Goal: Task Accomplishment & Management: Complete application form

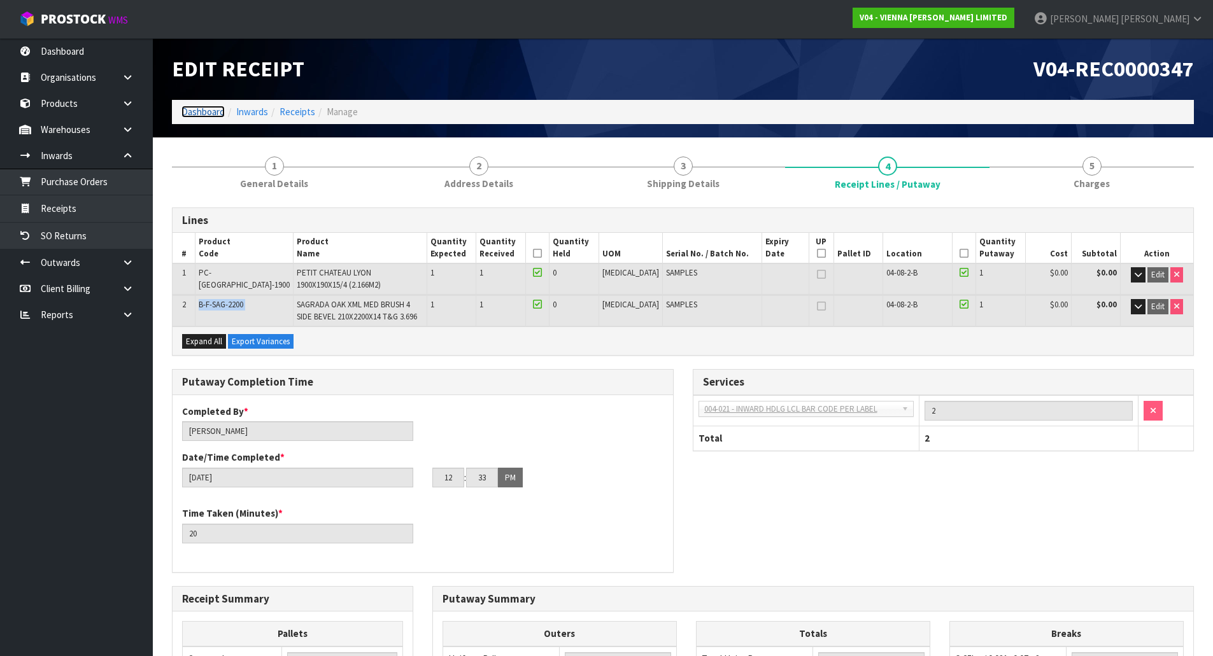
click at [206, 108] on link "Dashboard" at bounding box center [202, 112] width 43 height 12
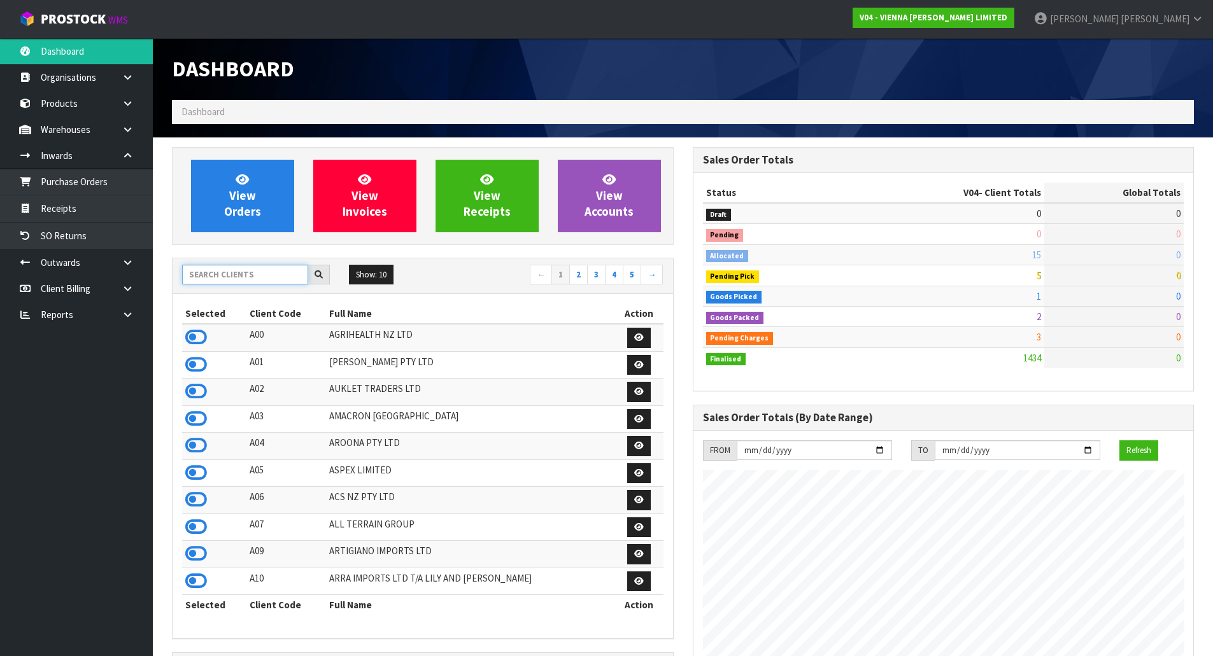
click at [231, 276] on input "text" at bounding box center [245, 275] width 126 height 20
type input "A03"
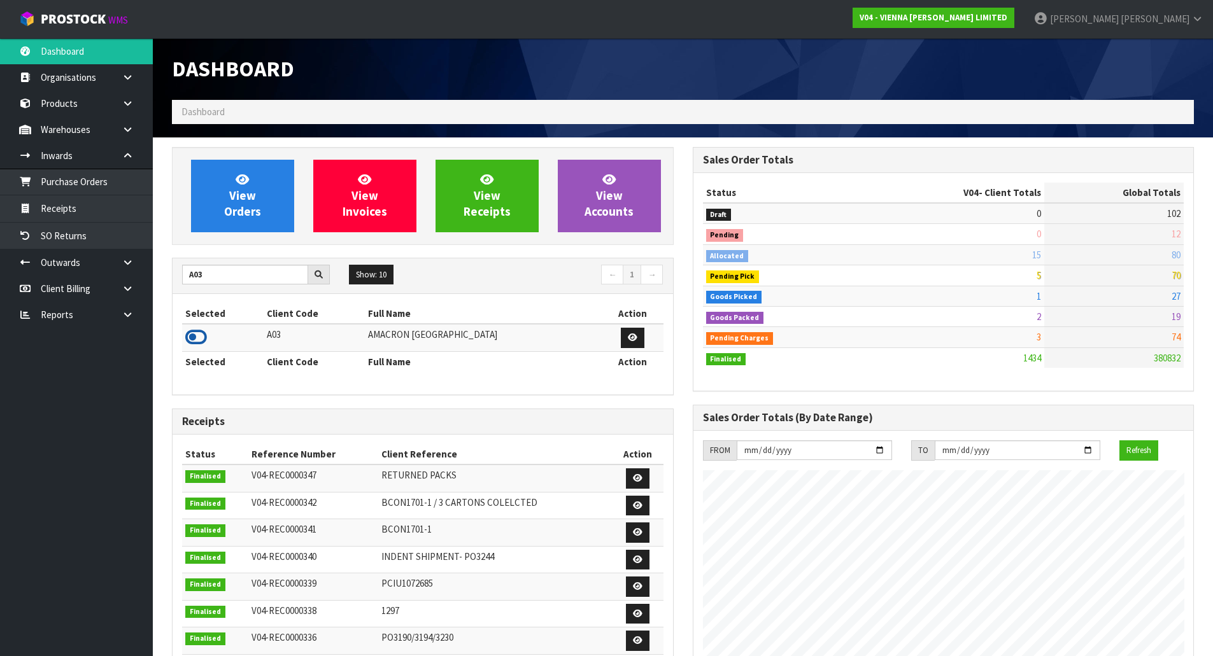
click at [198, 335] on icon at bounding box center [196, 337] width 22 height 19
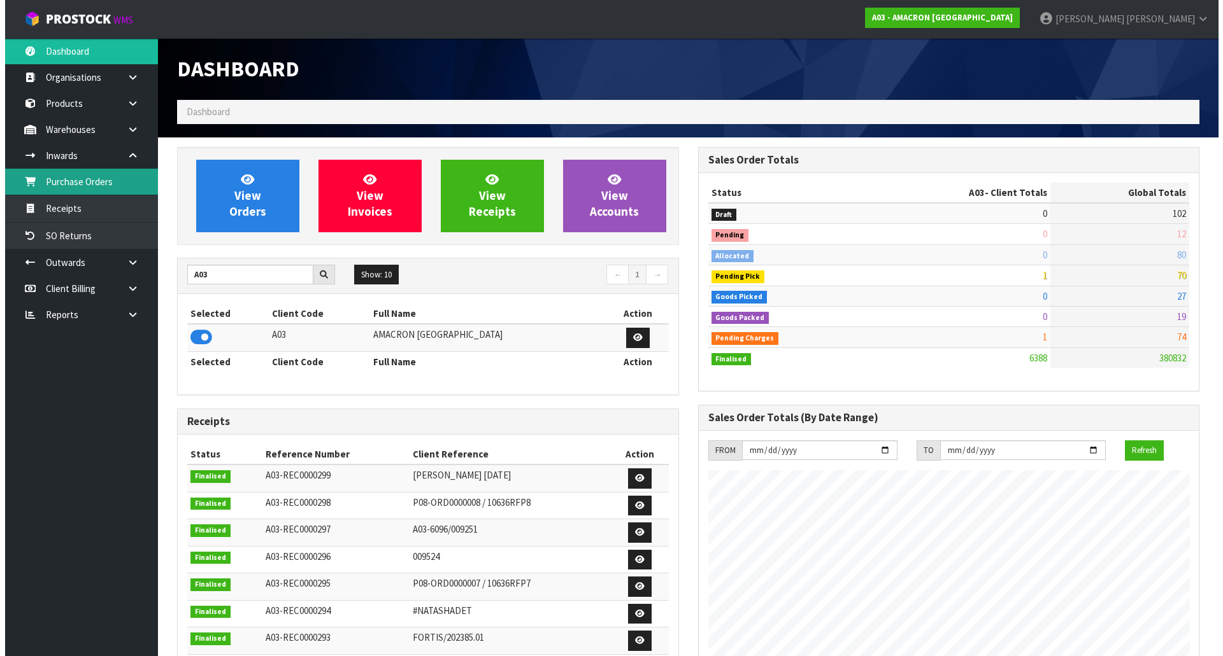
scroll to position [862, 520]
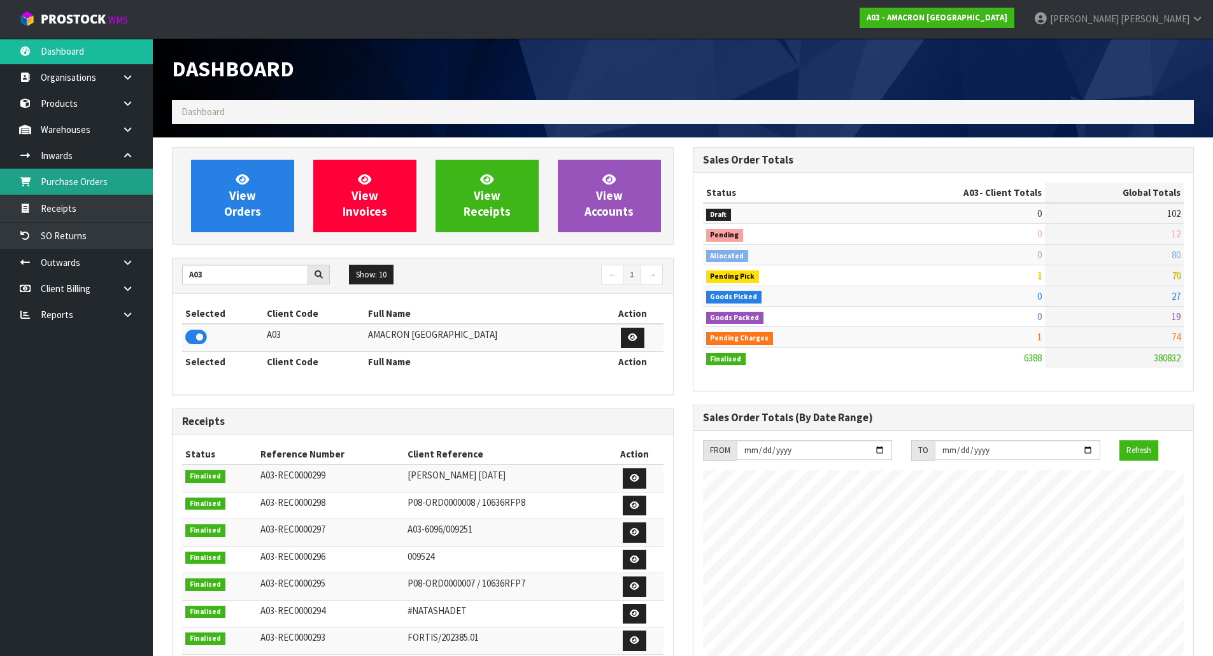
click at [131, 188] on link "Purchase Orders" at bounding box center [76, 182] width 153 height 26
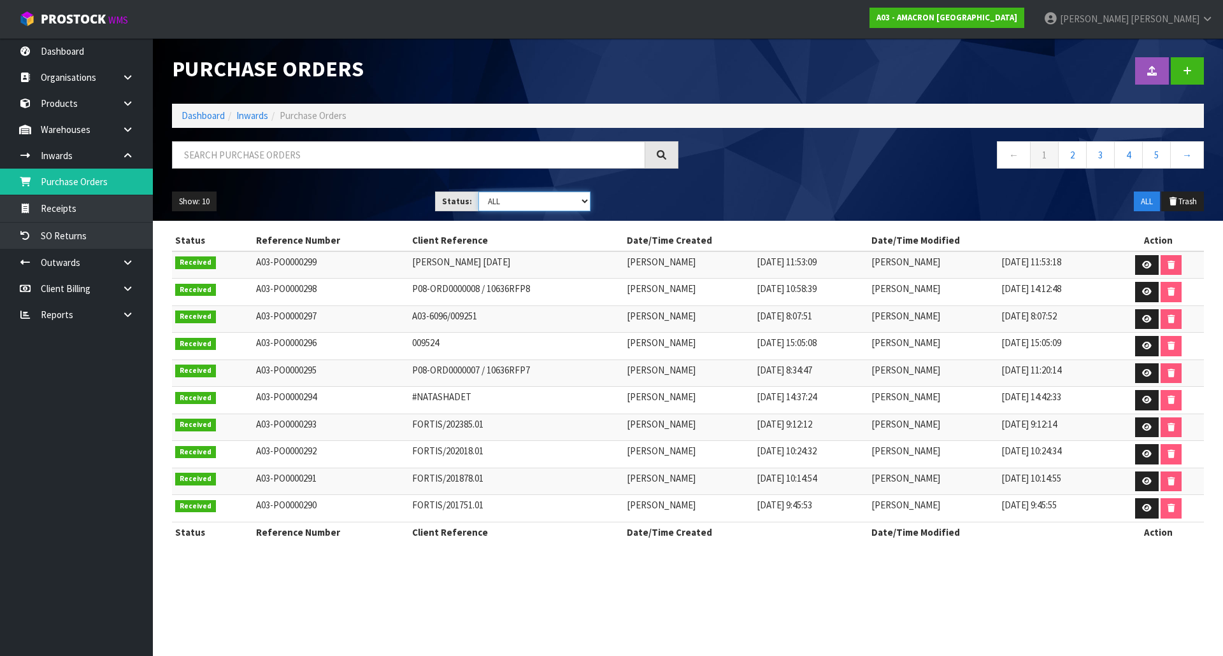
click at [514, 201] on select "Draft Pending Received Cancelled ALL" at bounding box center [534, 202] width 113 height 20
click at [478, 192] on select "Draft Pending Received Cancelled ALL" at bounding box center [534, 202] width 113 height 20
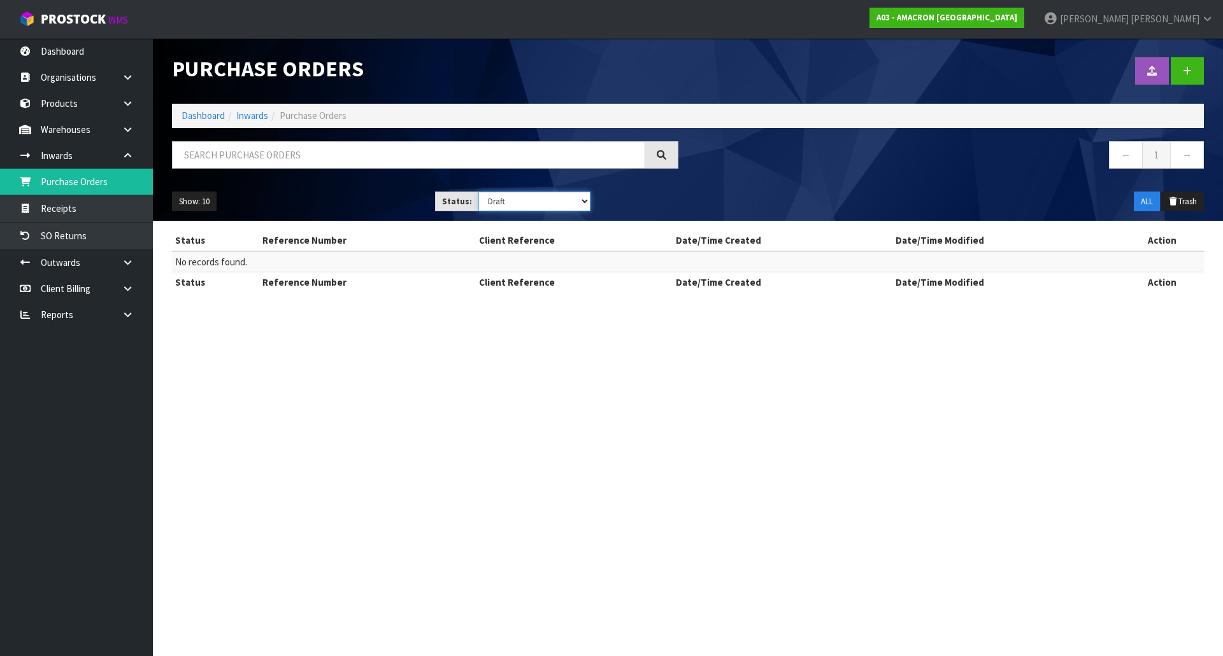
click at [507, 200] on select "Draft Pending Received Cancelled ALL" at bounding box center [534, 202] width 113 height 20
select select "string:ALL"
click at [478, 192] on select "Draft Pending Received Cancelled ALL" at bounding box center [534, 202] width 113 height 20
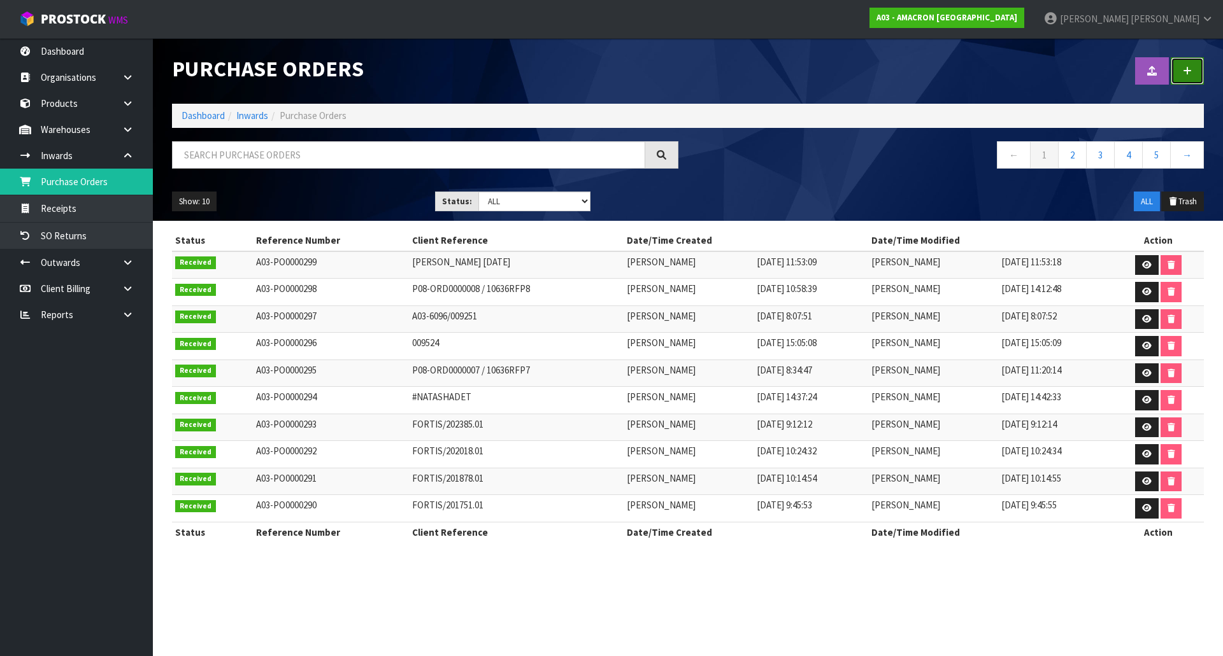
click at [1187, 67] on icon at bounding box center [1186, 71] width 9 height 10
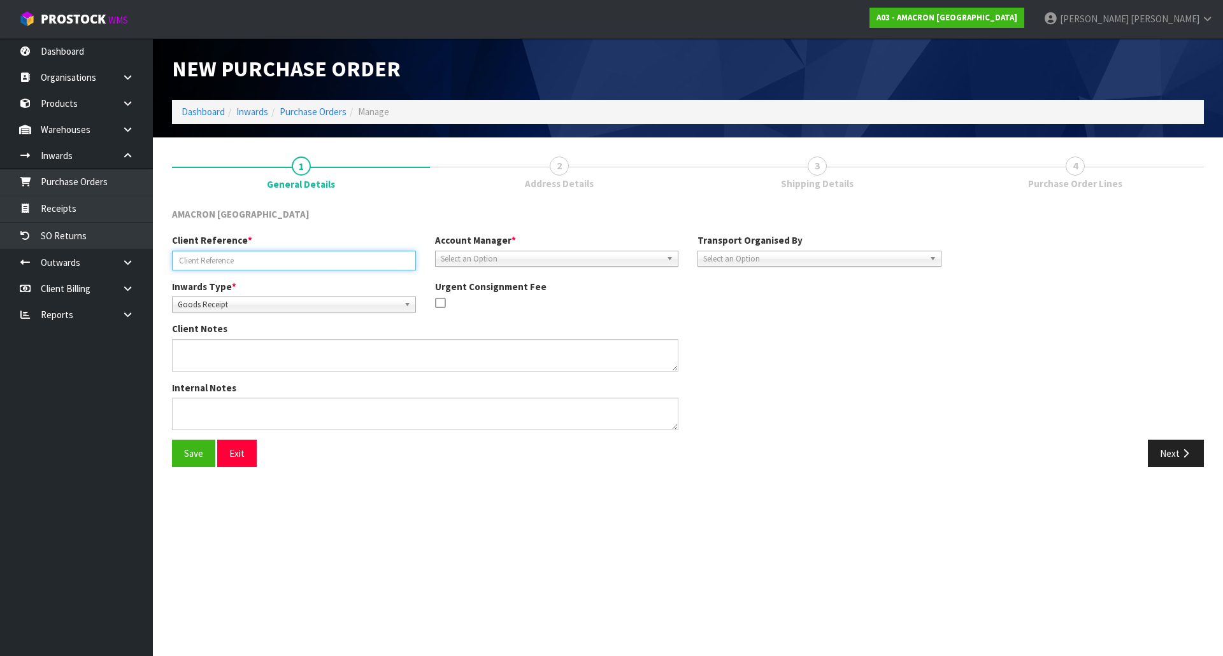
click at [234, 258] on input "text" at bounding box center [294, 261] width 244 height 20
paste input "#INV-0928"
type input "#INV-0928"
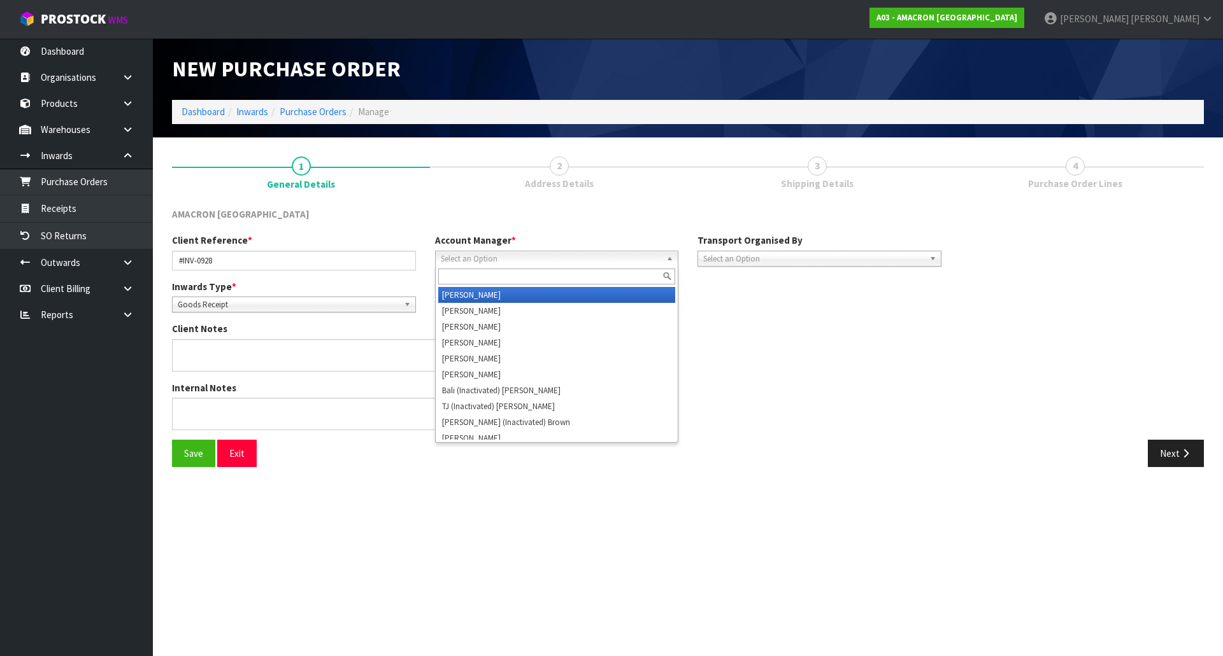
click at [535, 253] on span "Select an Option" at bounding box center [551, 259] width 221 height 15
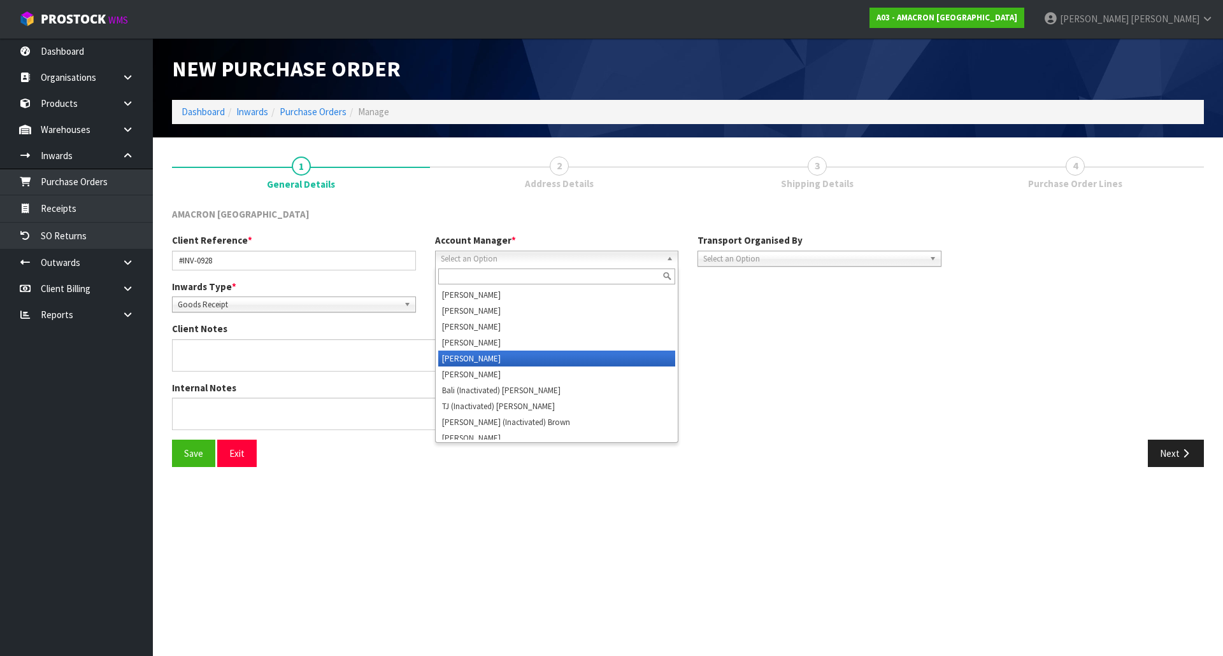
click at [517, 361] on li "[PERSON_NAME]" at bounding box center [557, 359] width 238 height 16
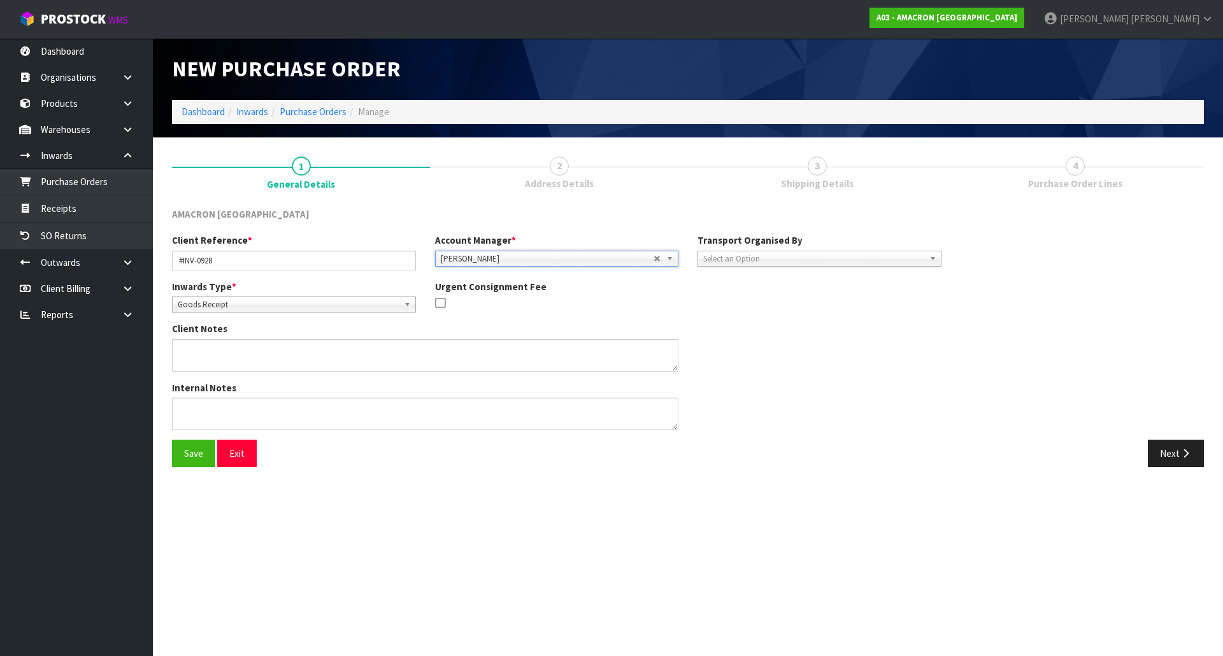
click at [766, 254] on span "Select an Option" at bounding box center [813, 259] width 221 height 15
click at [771, 325] on li "Client" at bounding box center [819, 327] width 238 height 16
click at [1182, 467] on button "Next" at bounding box center [1175, 453] width 56 height 27
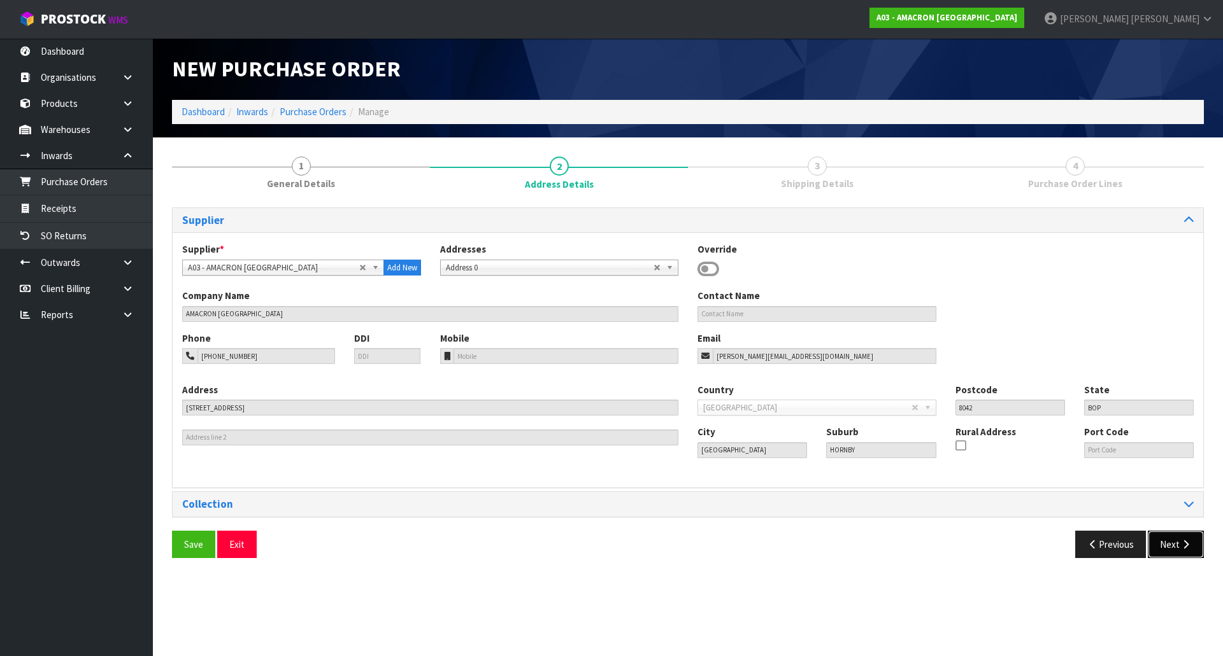
click at [1192, 544] on button "Next" at bounding box center [1175, 544] width 56 height 27
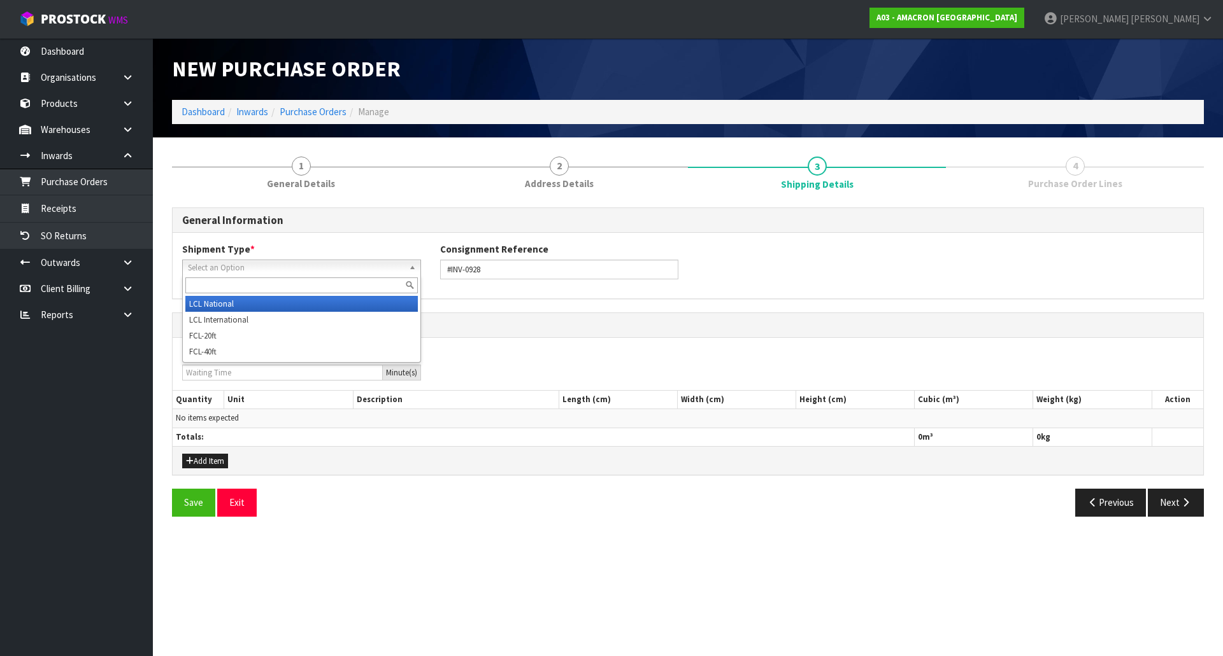
click at [391, 268] on span "Select an Option" at bounding box center [296, 267] width 216 height 15
click at [376, 307] on li "LCL National" at bounding box center [301, 304] width 232 height 16
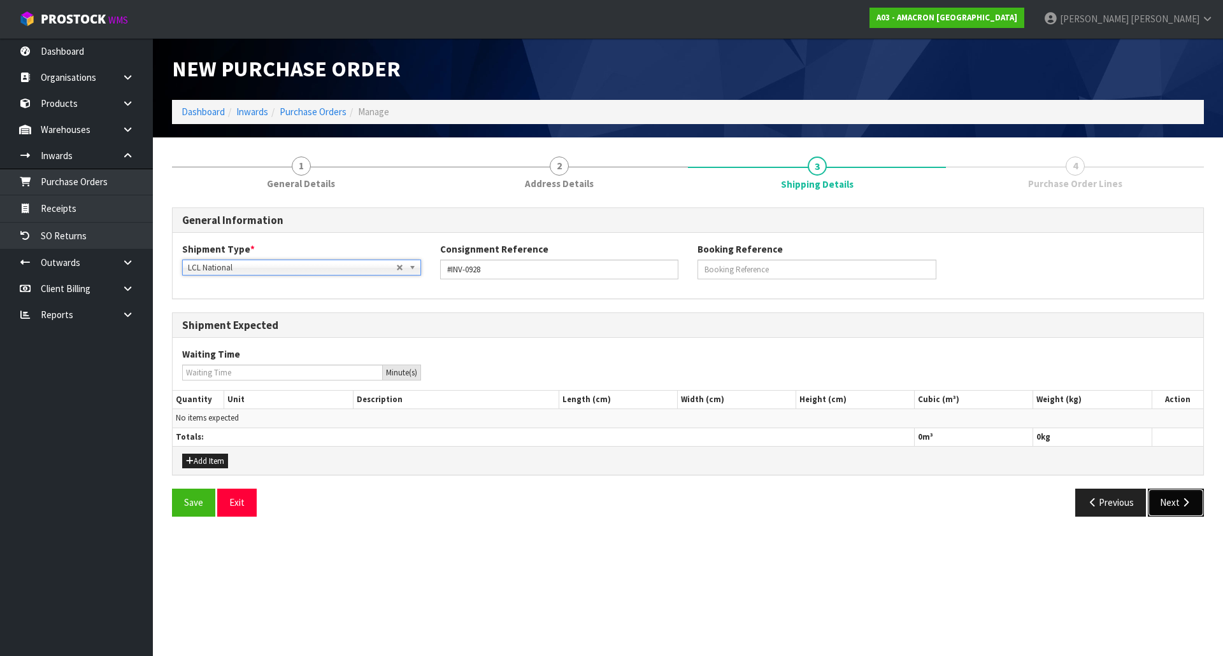
click at [1179, 514] on button "Next" at bounding box center [1175, 502] width 56 height 27
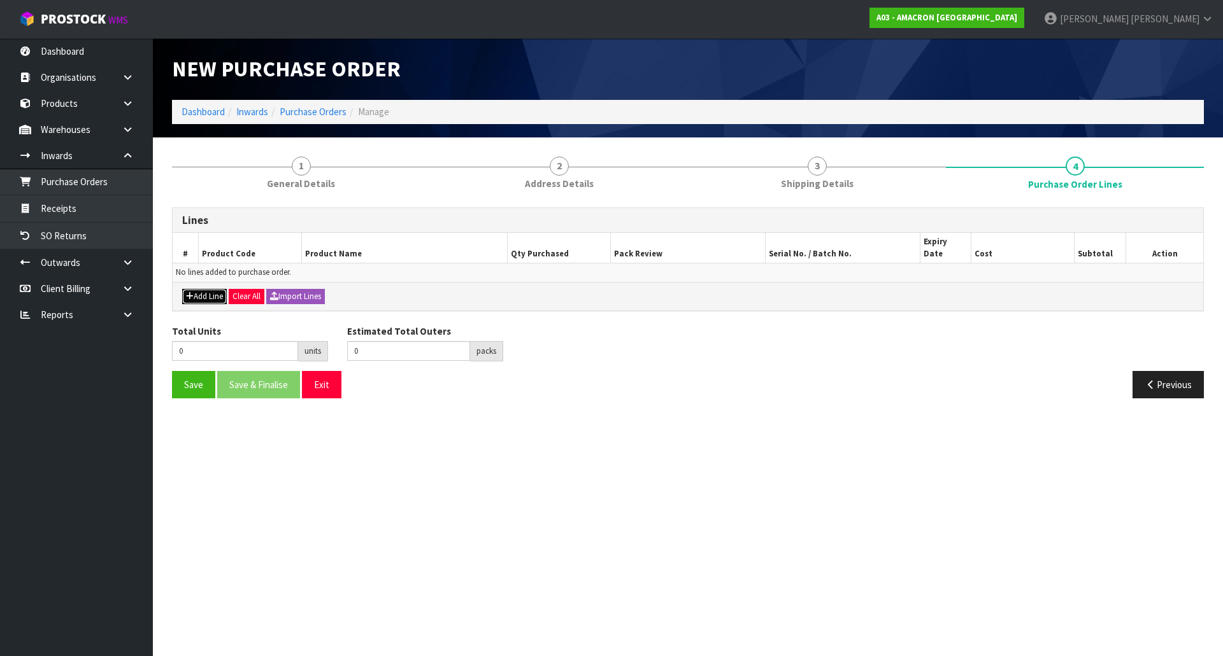
click at [195, 289] on button "Add Line" at bounding box center [204, 296] width 45 height 15
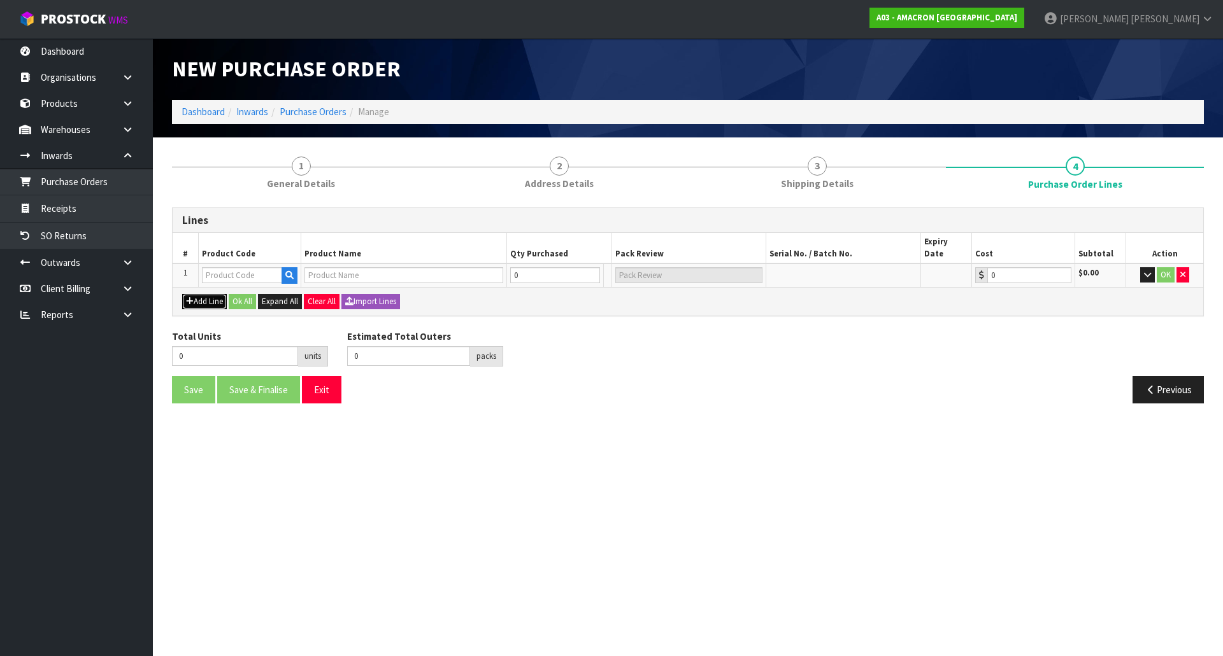
click at [202, 294] on button "Add Line" at bounding box center [204, 301] width 45 height 15
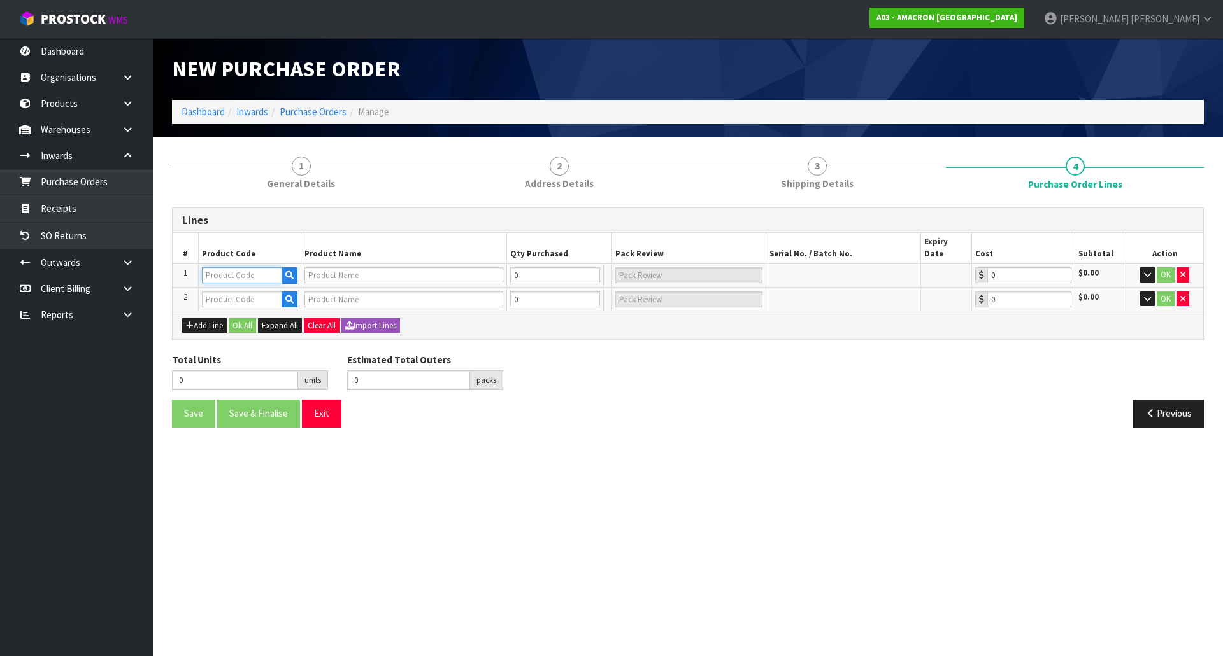
click at [213, 267] on input "text" at bounding box center [242, 275] width 80 height 16
paste input "BRL01"
type input "BRL01"
click at [290, 271] on icon "button" at bounding box center [289, 275] width 8 height 8
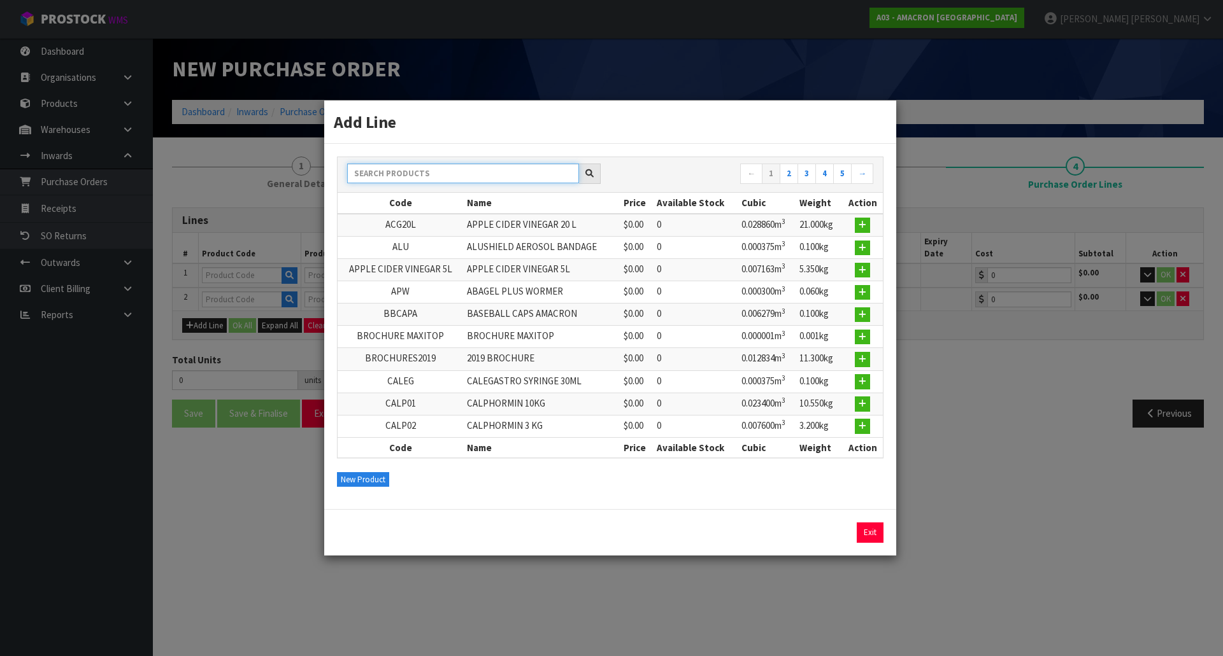
click at [472, 182] on input "text" at bounding box center [463, 174] width 232 height 20
paste input "BRL01"
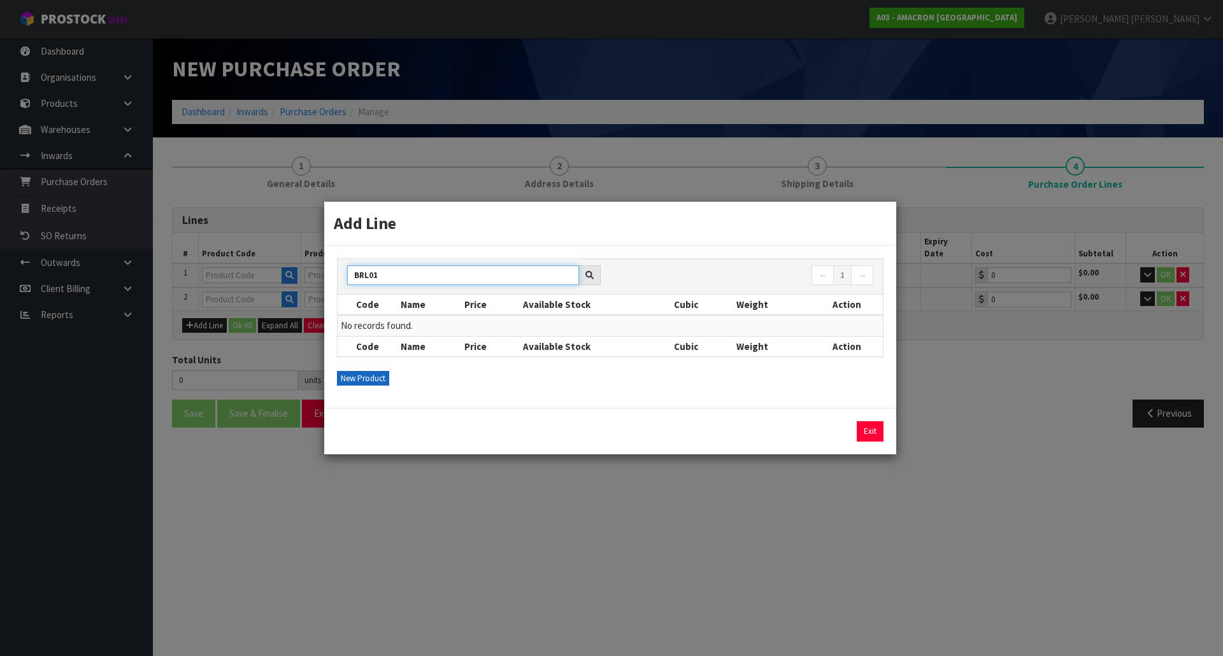
type input "BRL01"
click at [371, 381] on button "New Product" at bounding box center [363, 378] width 52 height 15
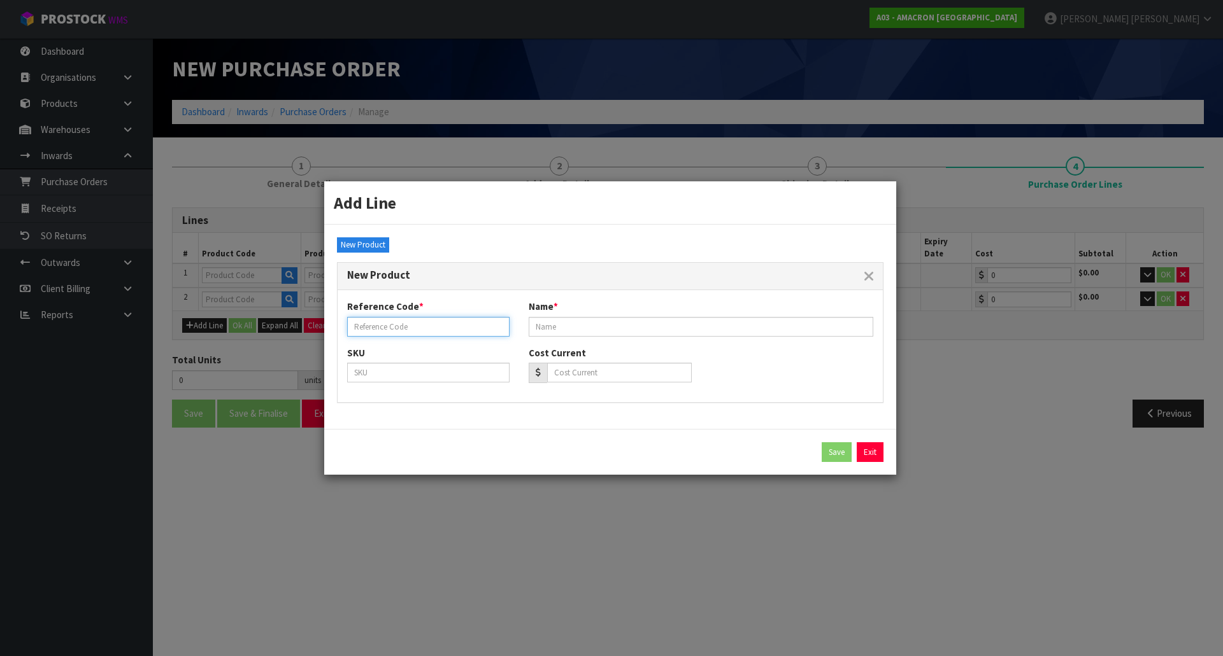
click at [432, 329] on input "text" at bounding box center [428, 327] width 162 height 20
paste input "BRL01"
type input "BRL01"
click at [578, 323] on input "text" at bounding box center [700, 327] width 344 height 20
paste input "BLEEDERSHIELD PASTE"
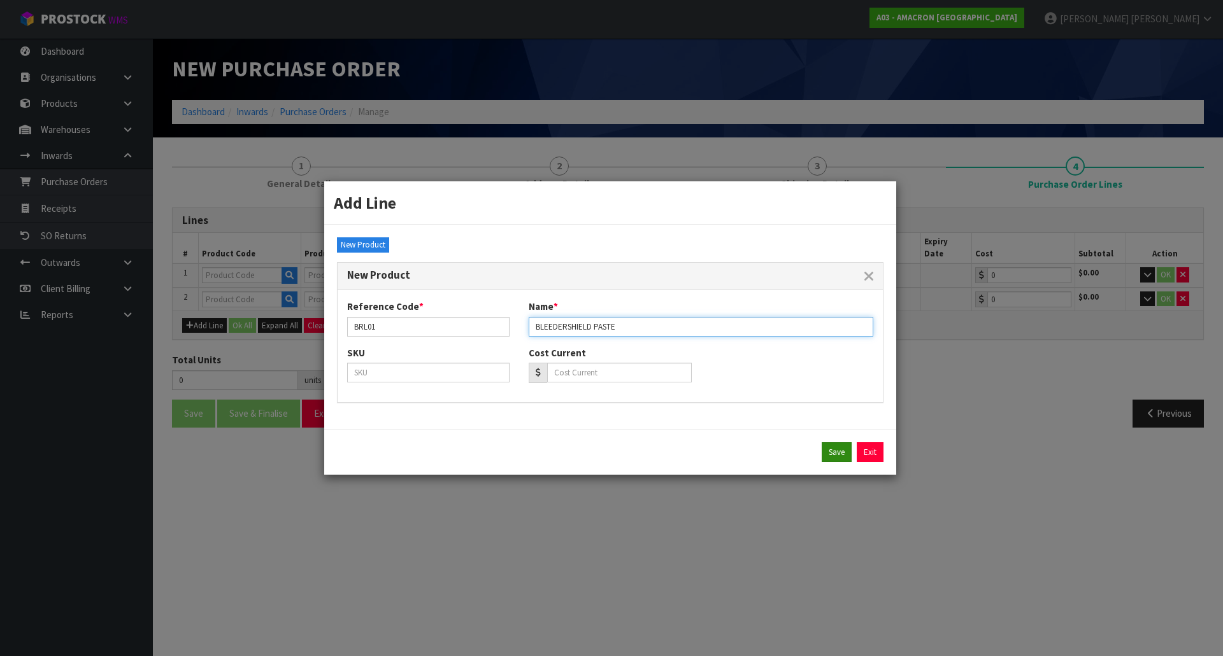
type input "BLEEDERSHIELD PASTE"
click at [825, 458] on button "Save" at bounding box center [836, 453] width 30 height 20
type input "BRL01"
type input "BLEEDERSHIELD PASTE"
type input "0.00"
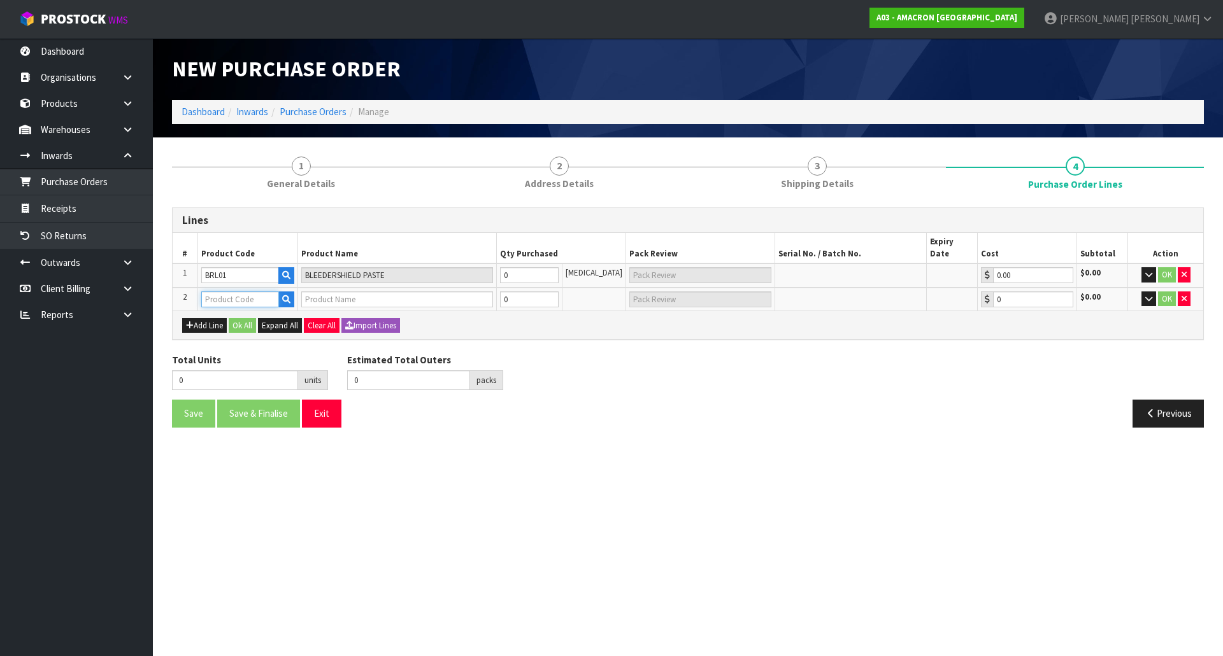
click at [241, 292] on input "text" at bounding box center [240, 300] width 78 height 16
paste input "BRL02"
type input "BRL02"
click at [290, 295] on icon "button" at bounding box center [286, 299] width 8 height 8
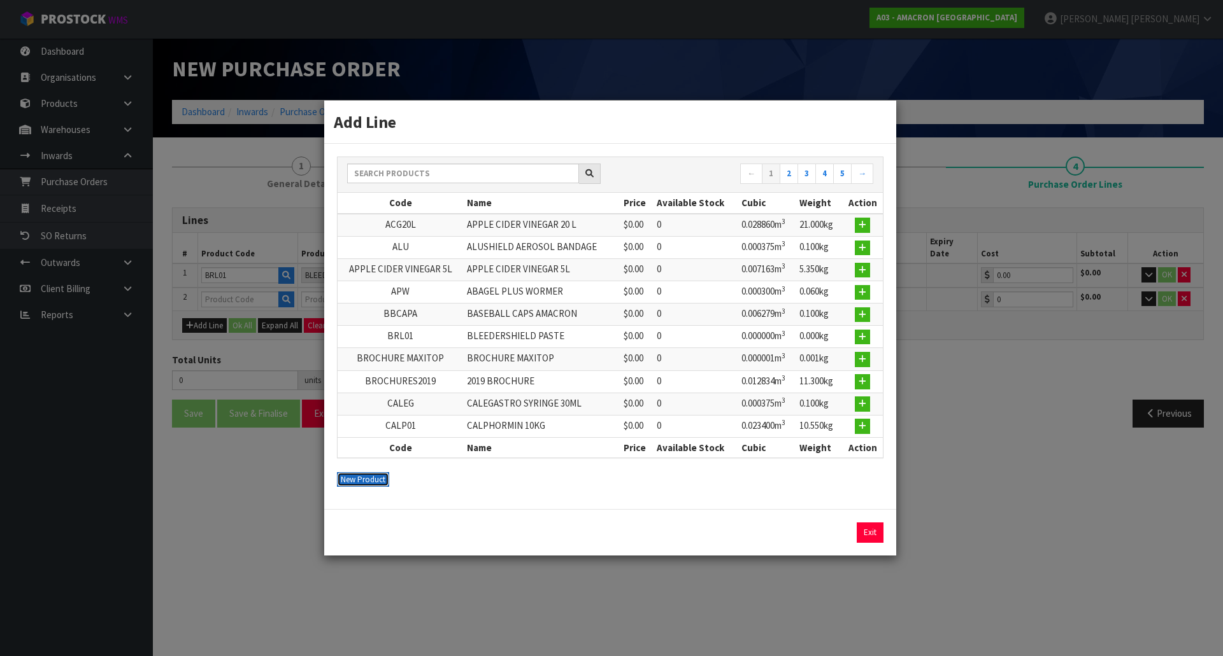
click at [362, 476] on button "New Product" at bounding box center [363, 479] width 52 height 15
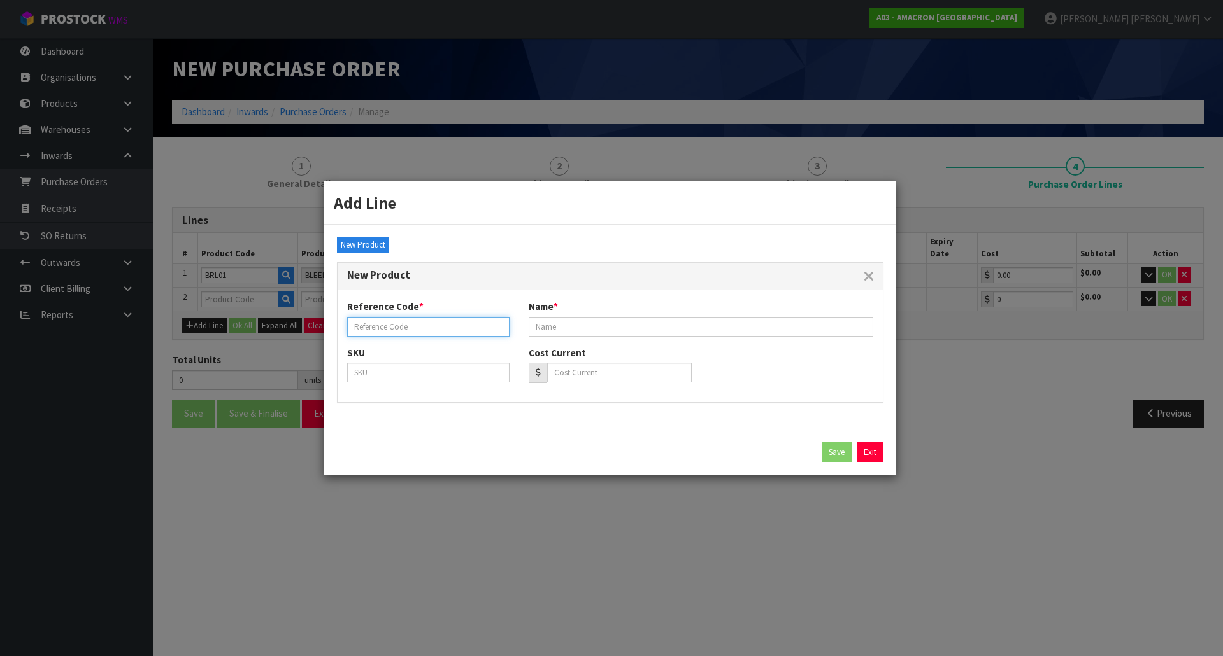
click at [464, 330] on input "text" at bounding box center [428, 327] width 162 height 20
paste input "BRL02"
type input "BRL02"
click at [546, 322] on input "text" at bounding box center [700, 327] width 344 height 20
paste input "BLEEDERSHIELD POWDER"
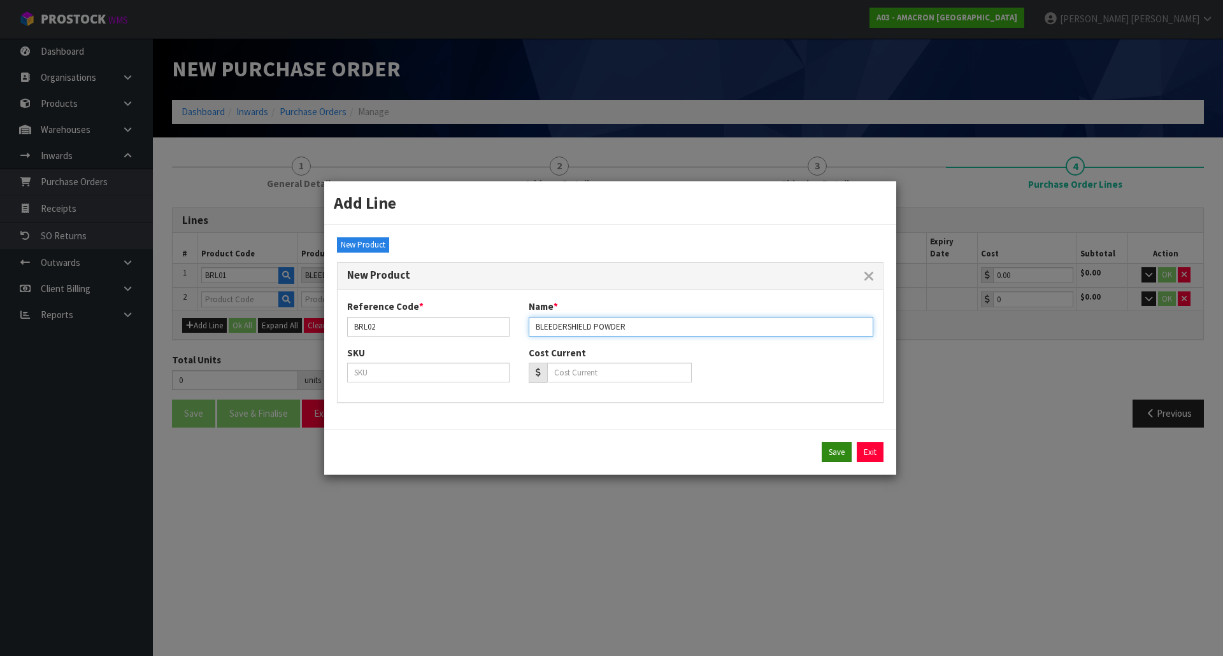
type input "BLEEDERSHIELD POWDER"
click at [841, 449] on button "Save" at bounding box center [836, 453] width 30 height 20
type input "BRL02"
type input "BLEEDERSHIELD POWDER"
type input "0.00"
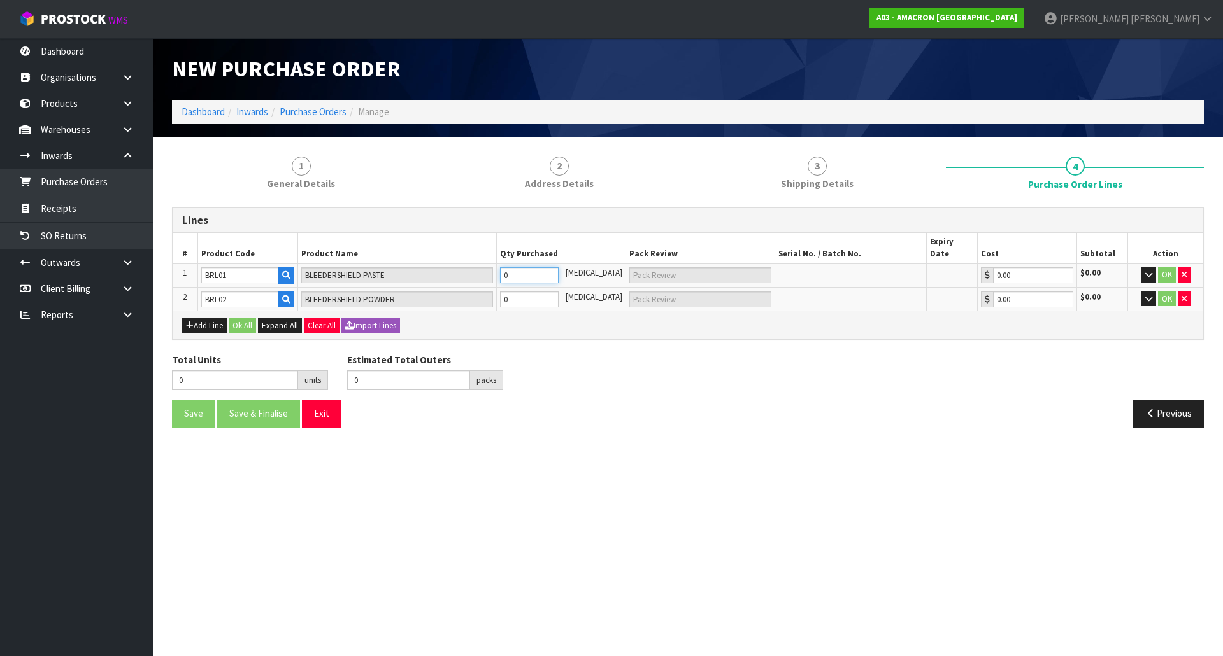
click at [471, 265] on tr "1 BRL01 BLEEDERSHIELD PASTE 0 [MEDICAL_DATA] 0.00 $0.00 OK" at bounding box center [688, 276] width 1030 height 24
type input "6"
type input "6 [MEDICAL_DATA]"
type input "6"
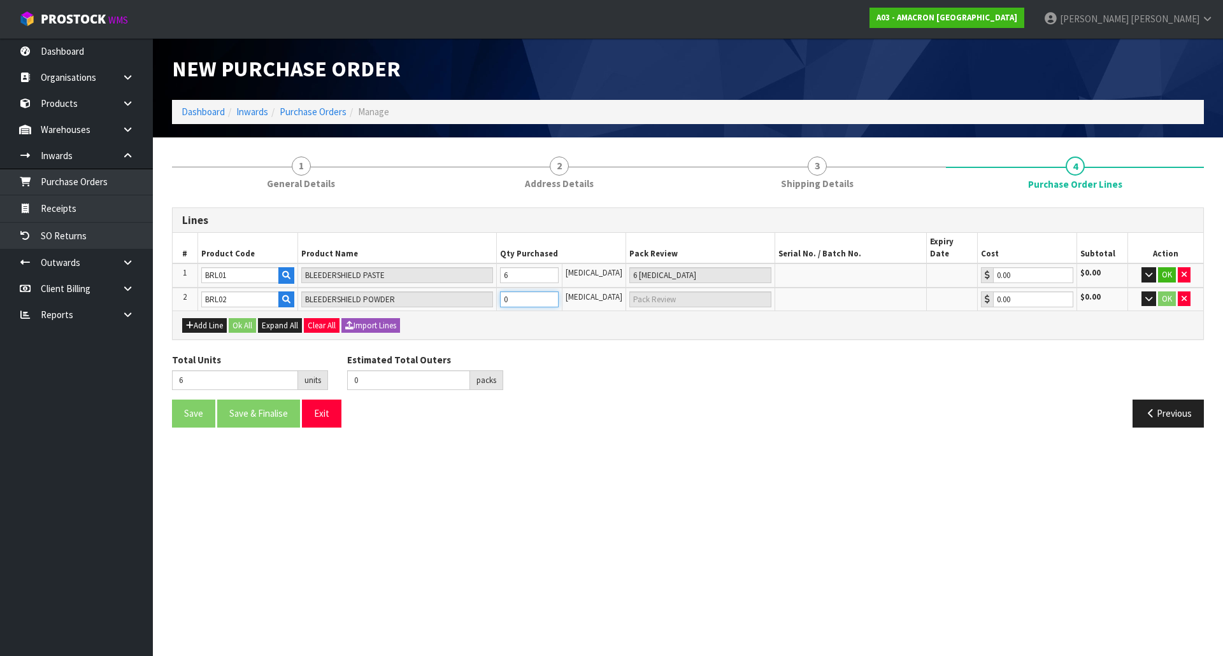
drag, startPoint x: 542, startPoint y: 290, endPoint x: 502, endPoint y: 293, distance: 39.6
click at [502, 293] on tr "2 BRL02 BLEEDERSHIELD POWDER 0 [MEDICAL_DATA] 0.00 $0.00 OK" at bounding box center [688, 300] width 1030 height 24
type input "10"
type input "4"
type input "4 [MEDICAL_DATA]"
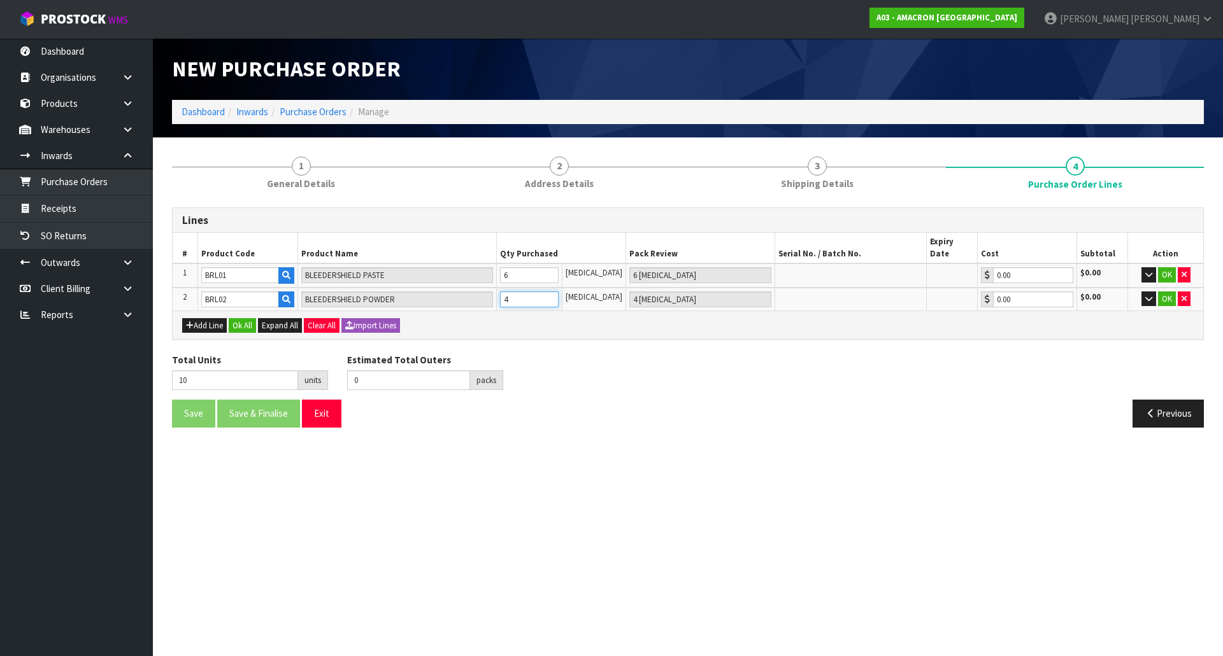
type input "46"
type input "40"
type input "40 [MEDICAL_DATA]"
type input "40"
click at [229, 322] on div "Add Line Ok All Expand All Clear All Import Lines" at bounding box center [688, 325] width 1030 height 29
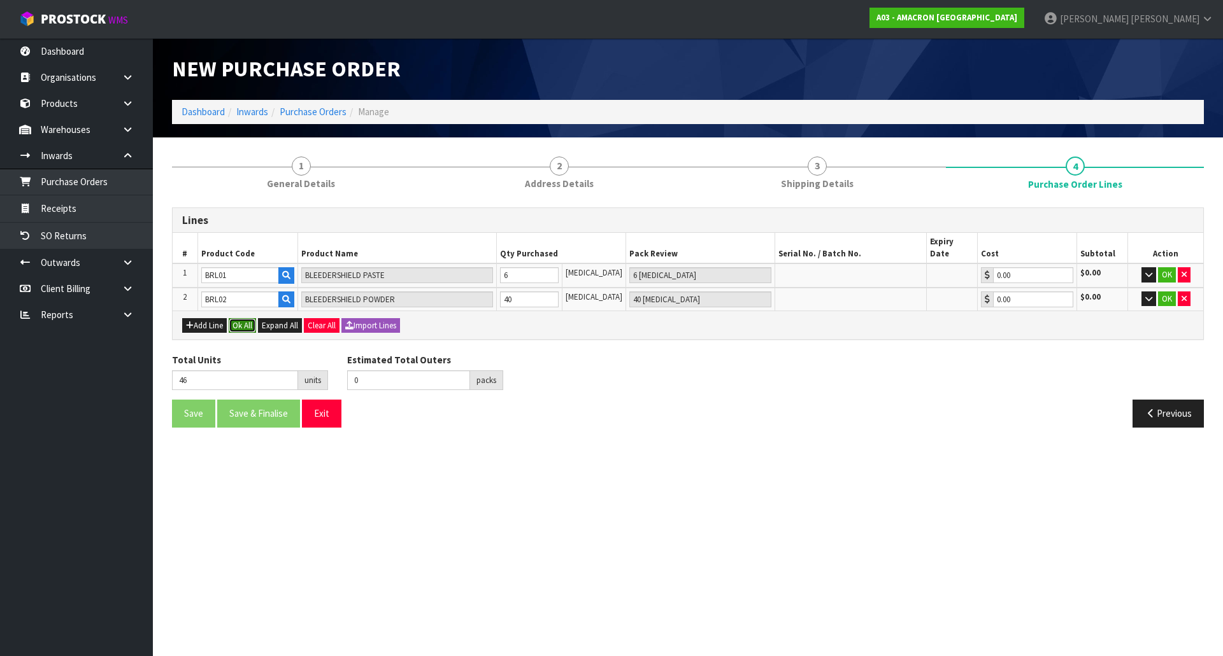
click at [231, 318] on button "Ok All" at bounding box center [242, 325] width 27 height 15
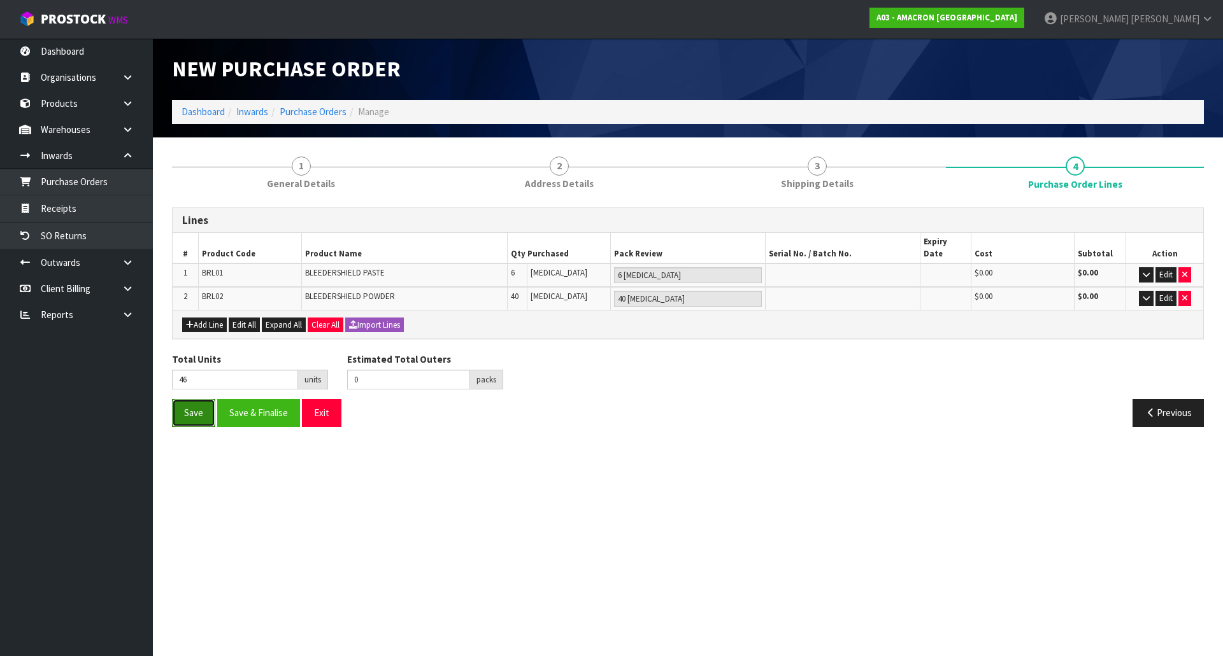
click at [181, 413] on button "Save" at bounding box center [193, 412] width 43 height 27
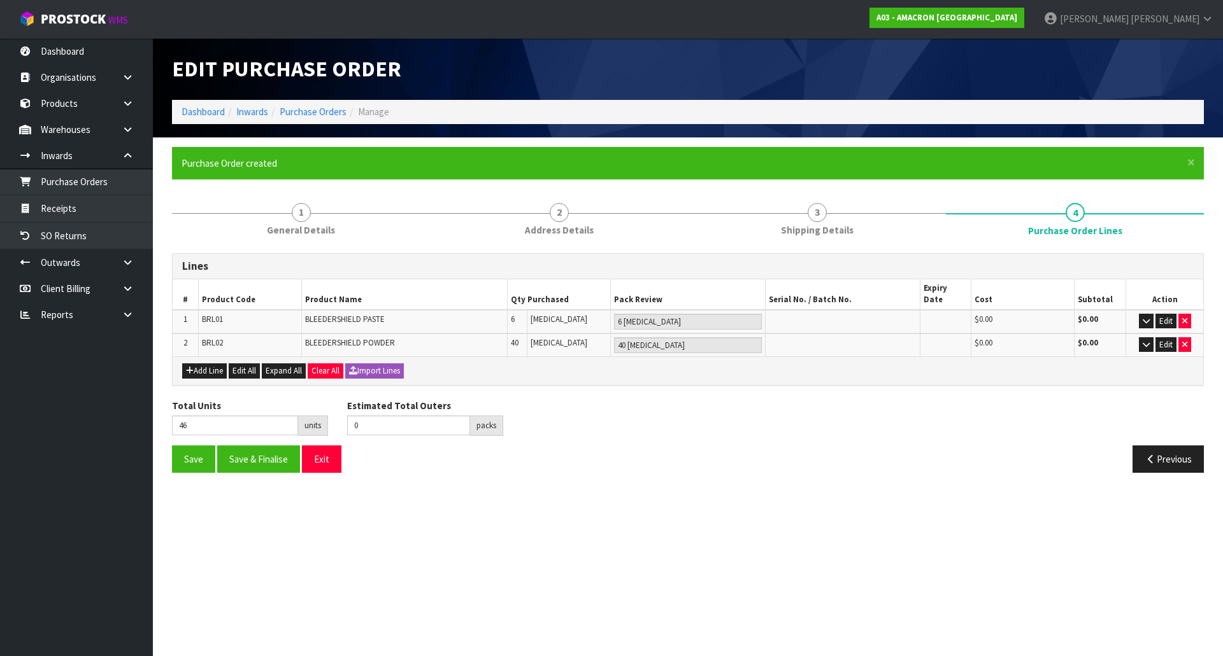
type input "0"
